Goal: Check status

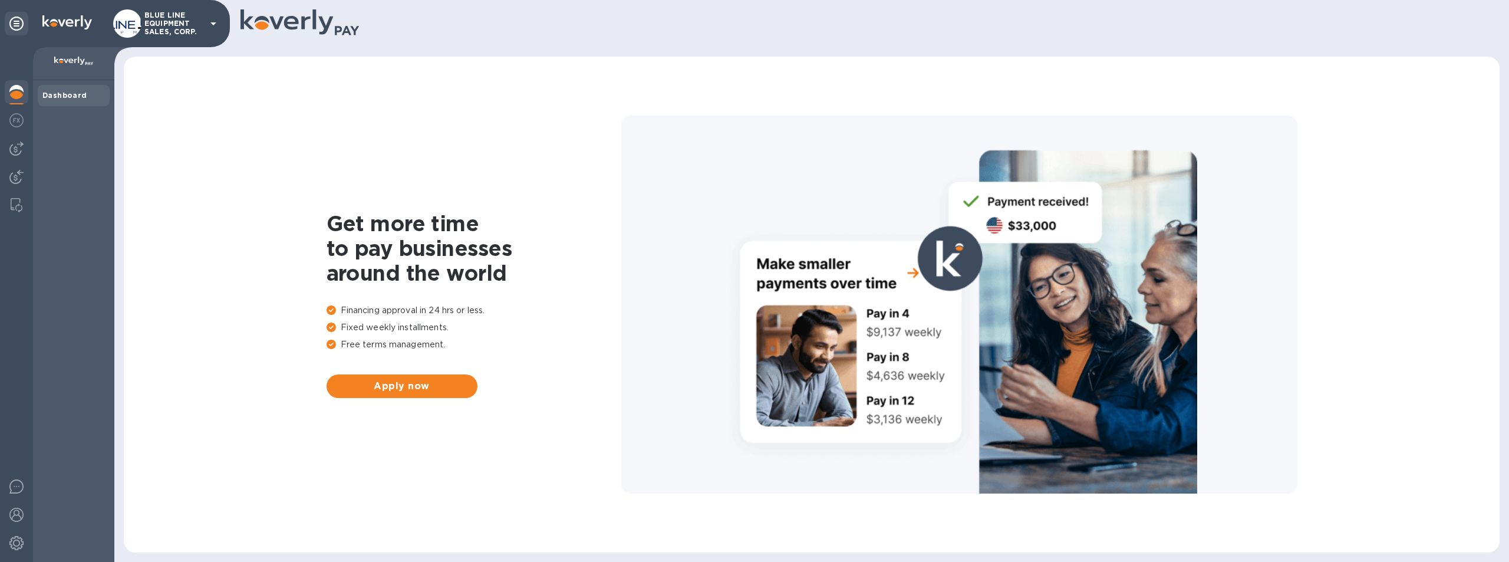
click at [180, 24] on p "BLUE LINE EQUIPMENT SALES, CORP." at bounding box center [173, 23] width 59 height 25
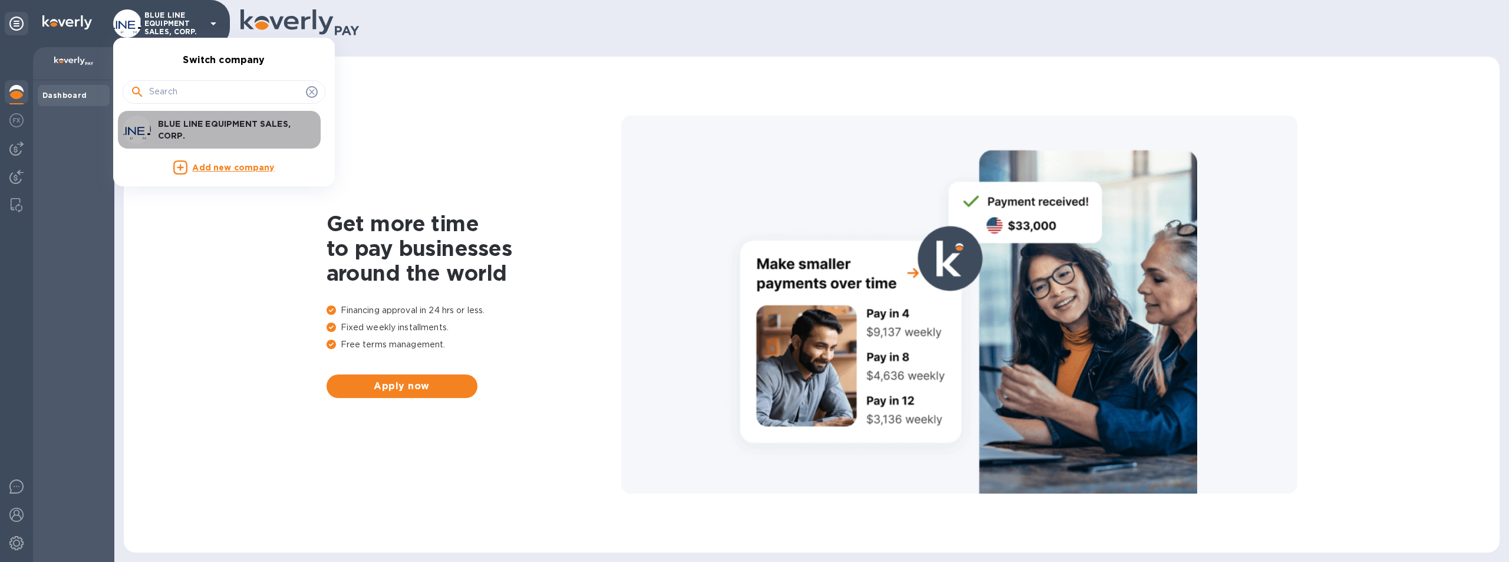
click at [222, 127] on p "BLUE LINE EQUIPMENT SALES, CORP." at bounding box center [232, 130] width 149 height 24
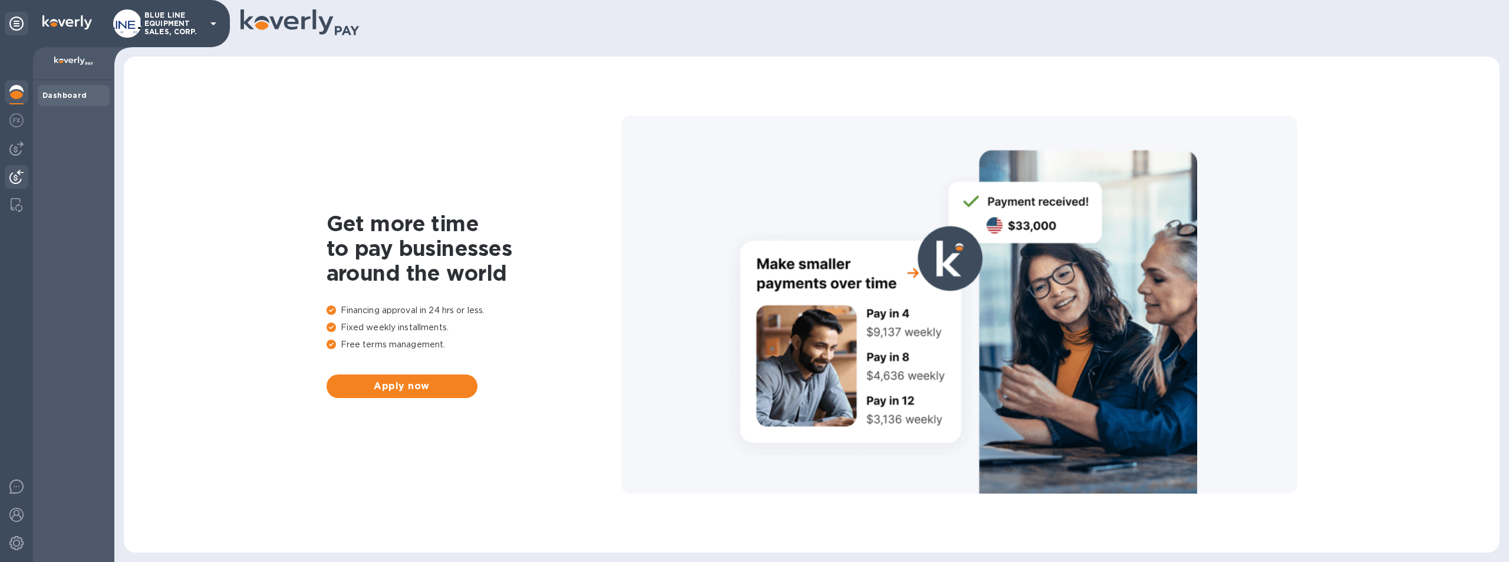
click at [17, 173] on img at bounding box center [16, 177] width 14 height 14
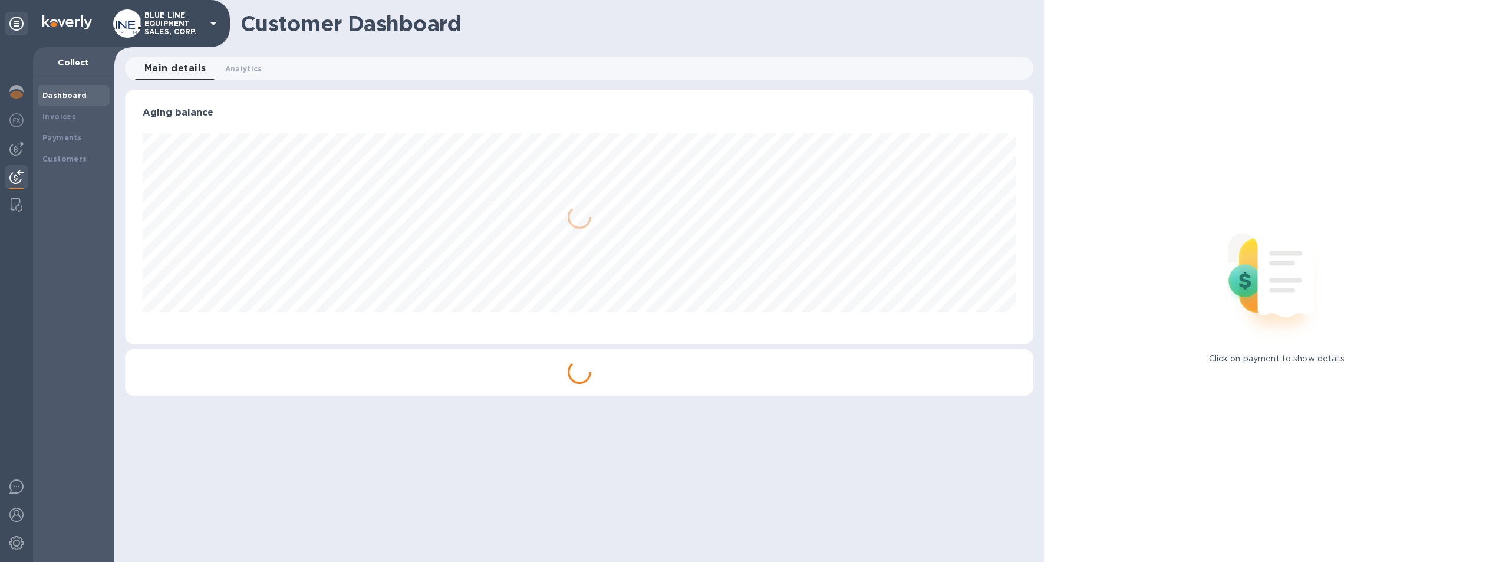
scroll to position [255, 909]
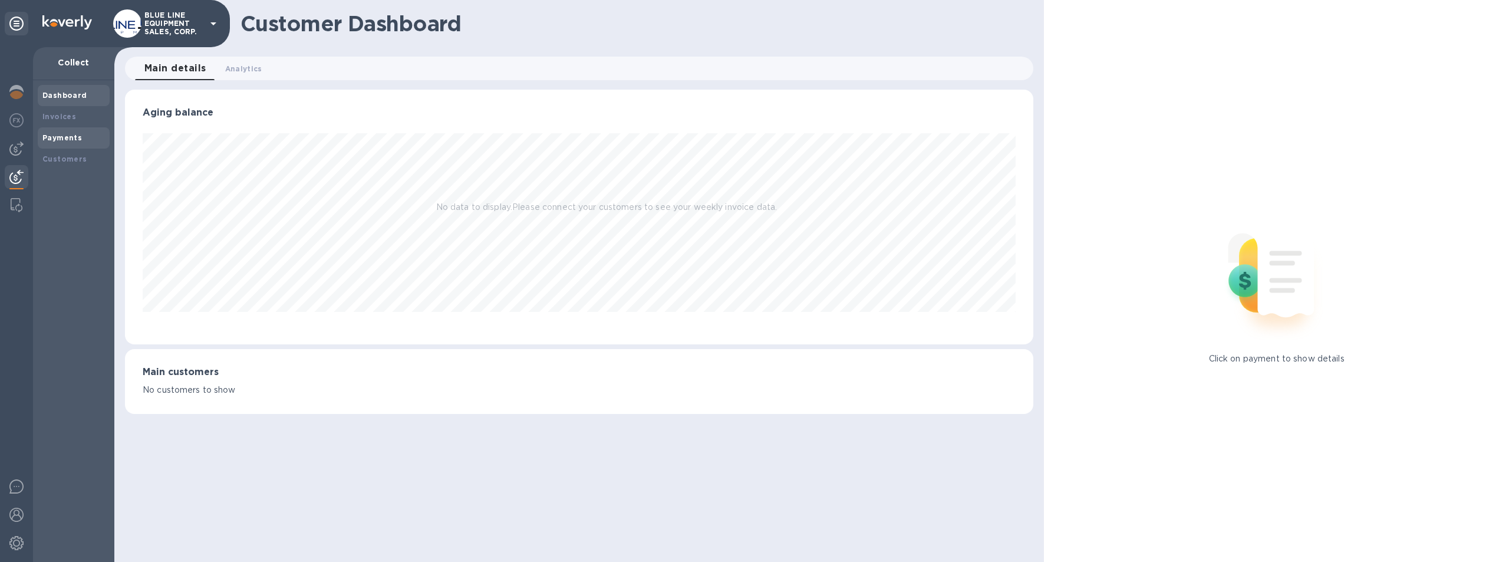
click at [58, 135] on b "Payments" at bounding box center [61, 137] width 39 height 9
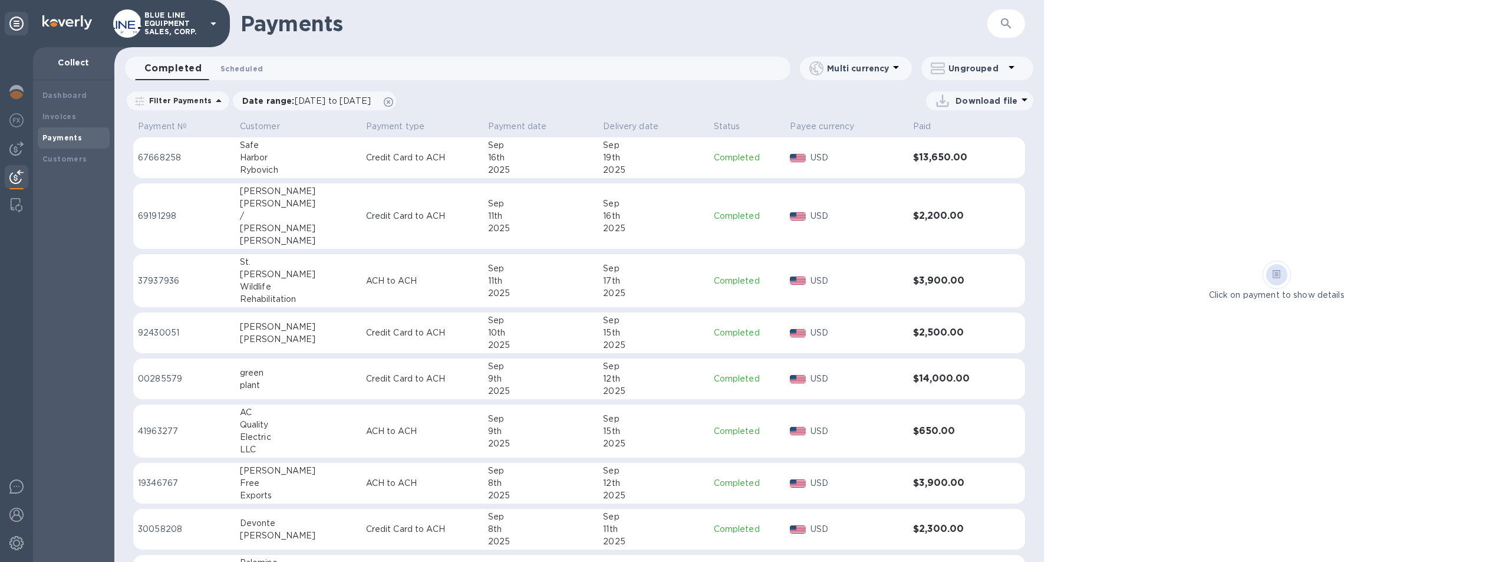
click at [238, 65] on span "Scheduled 0" at bounding box center [241, 68] width 42 height 12
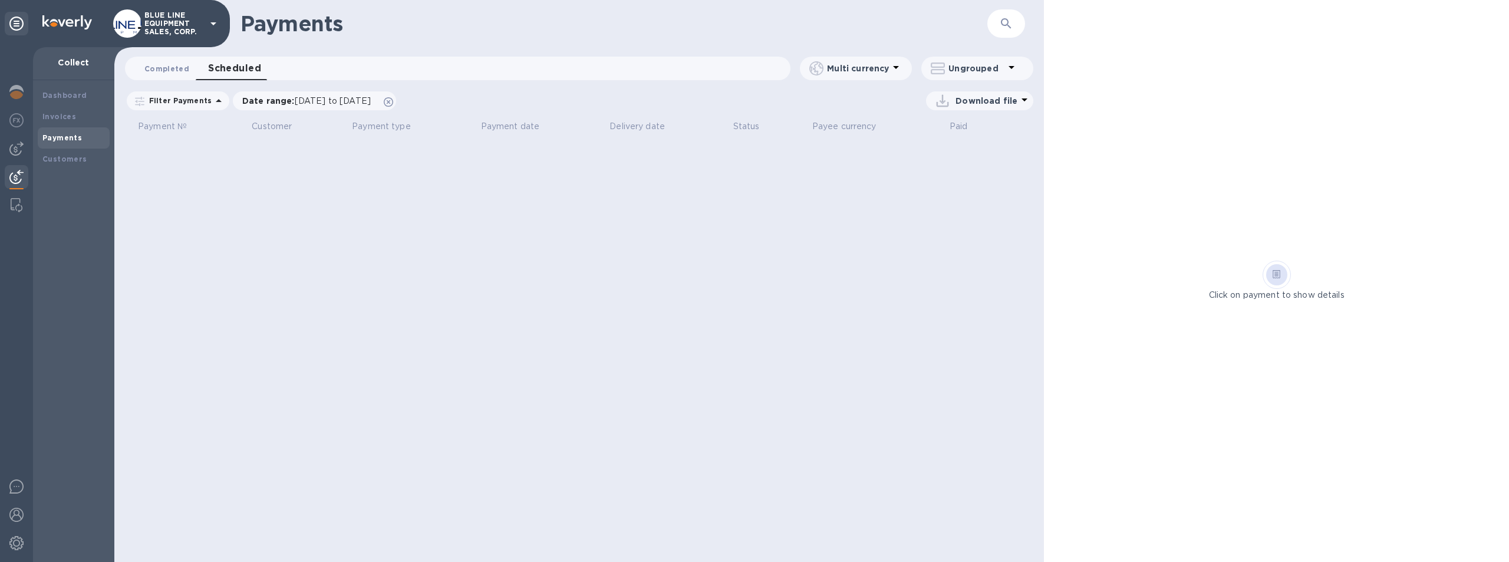
click at [162, 65] on span "Completed 0" at bounding box center [166, 68] width 45 height 12
